Goal: Check status: Check status

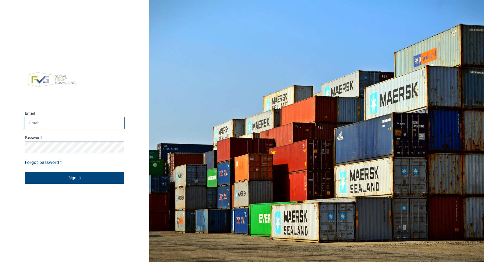
click at [91, 125] on input "Email" at bounding box center [74, 123] width 99 height 12
click at [86, 121] on input "Email" at bounding box center [74, 123] width 99 height 12
type input "marc@croymans.be"
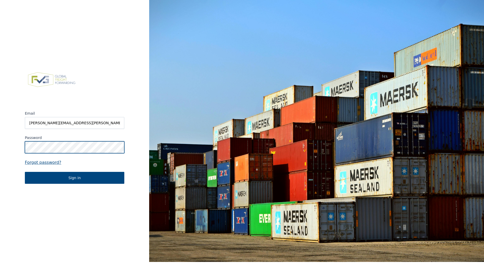
click at [25, 172] on button "Sign in" at bounding box center [74, 178] width 99 height 12
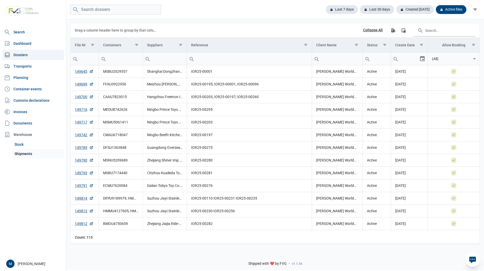
click at [22, 153] on link "Shipments" at bounding box center [38, 153] width 52 height 9
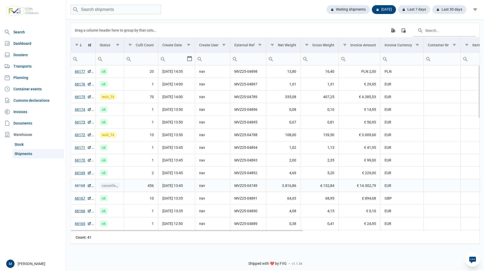
click at [78, 186] on link "66168" at bounding box center [83, 185] width 17 height 5
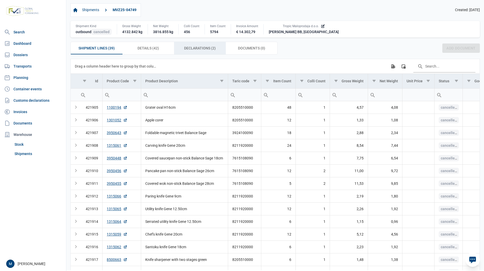
click at [198, 50] on span "Declarations (2) Declarations (2)" at bounding box center [200, 48] width 32 height 6
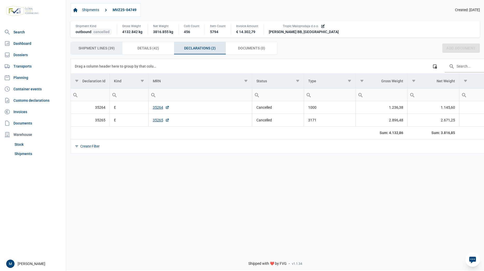
click at [93, 51] on span "Shipment Lines (39) Shipment Lines (39)" at bounding box center [96, 48] width 36 height 6
